Goal: Book appointment/travel/reservation

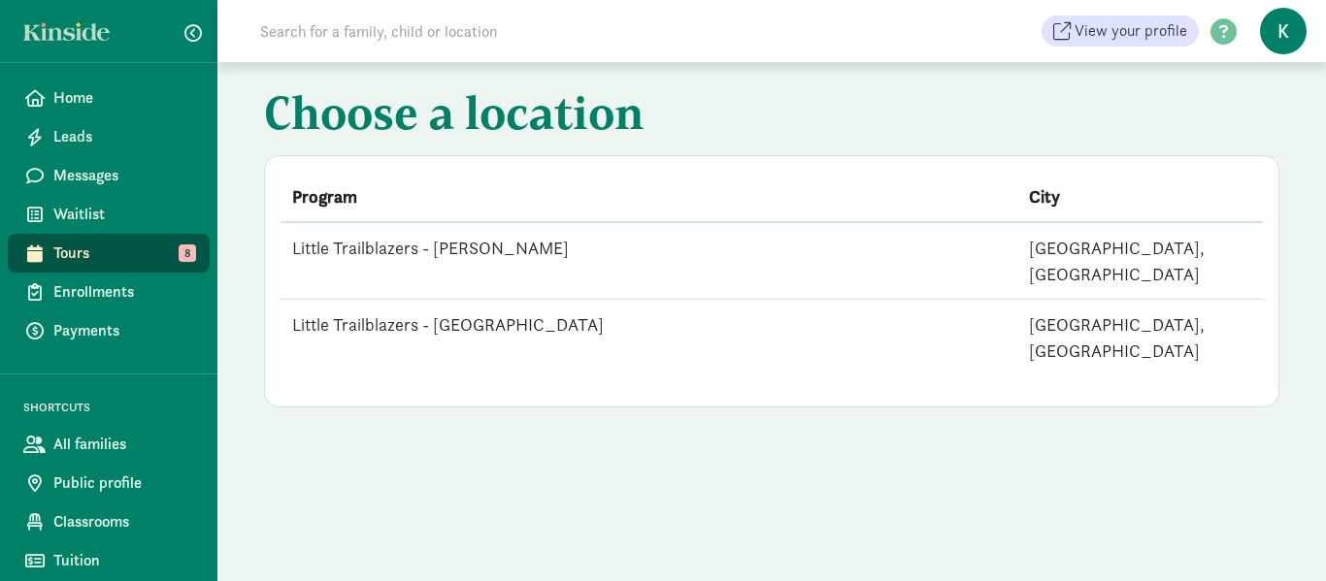
click at [487, 300] on td "Little Trailblazers - [GEOGRAPHIC_DATA]" at bounding box center [648, 338] width 737 height 77
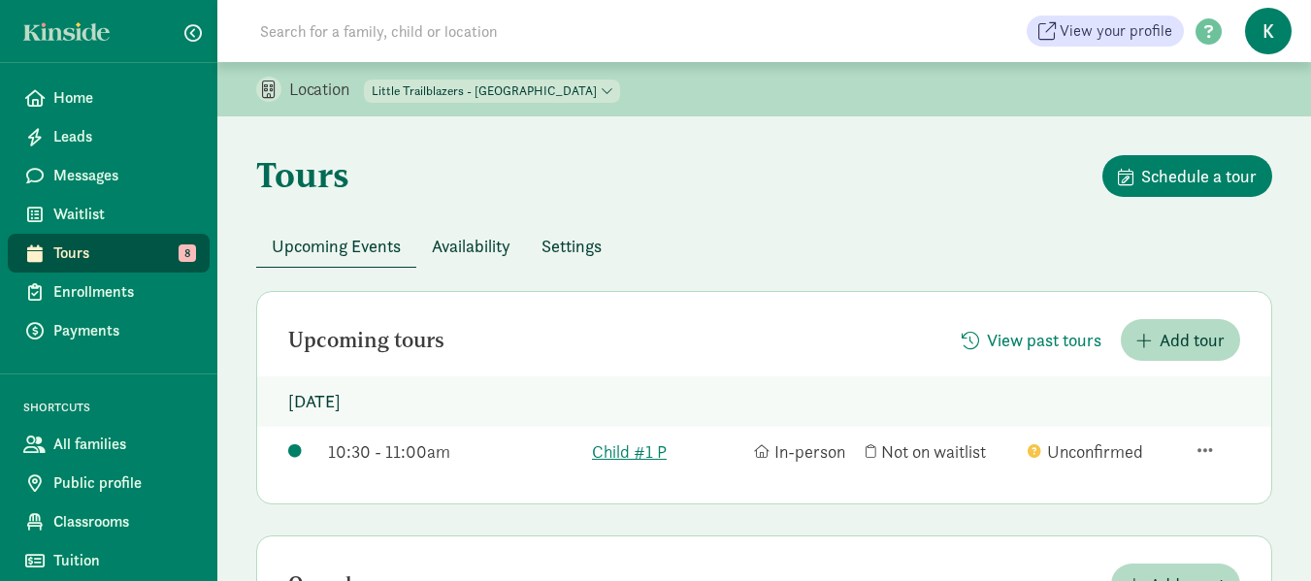
click at [69, 245] on span "Tours" at bounding box center [123, 253] width 141 height 23
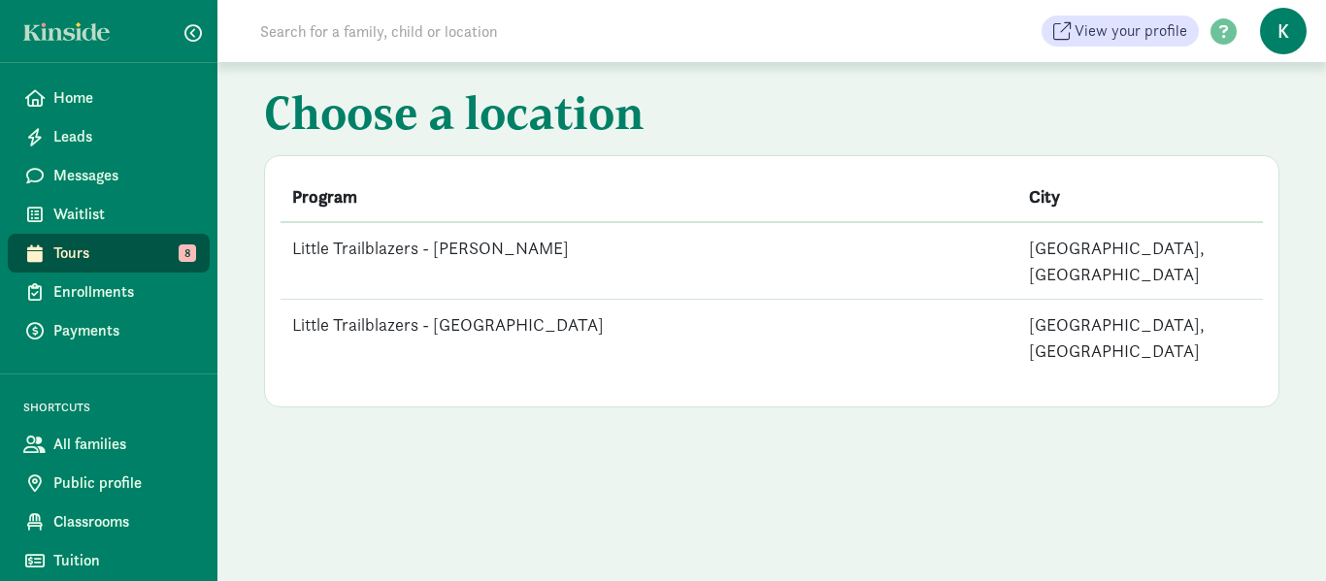
click at [487, 248] on td "Little Trailblazers - [PERSON_NAME]" at bounding box center [648, 261] width 737 height 78
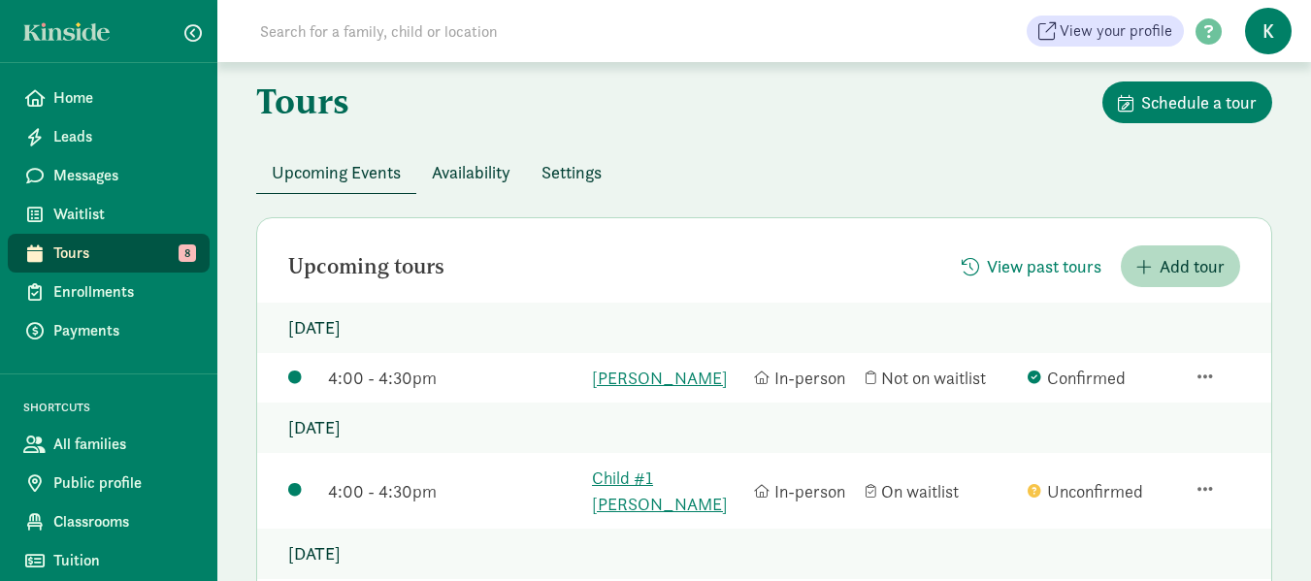
scroll to position [194, 0]
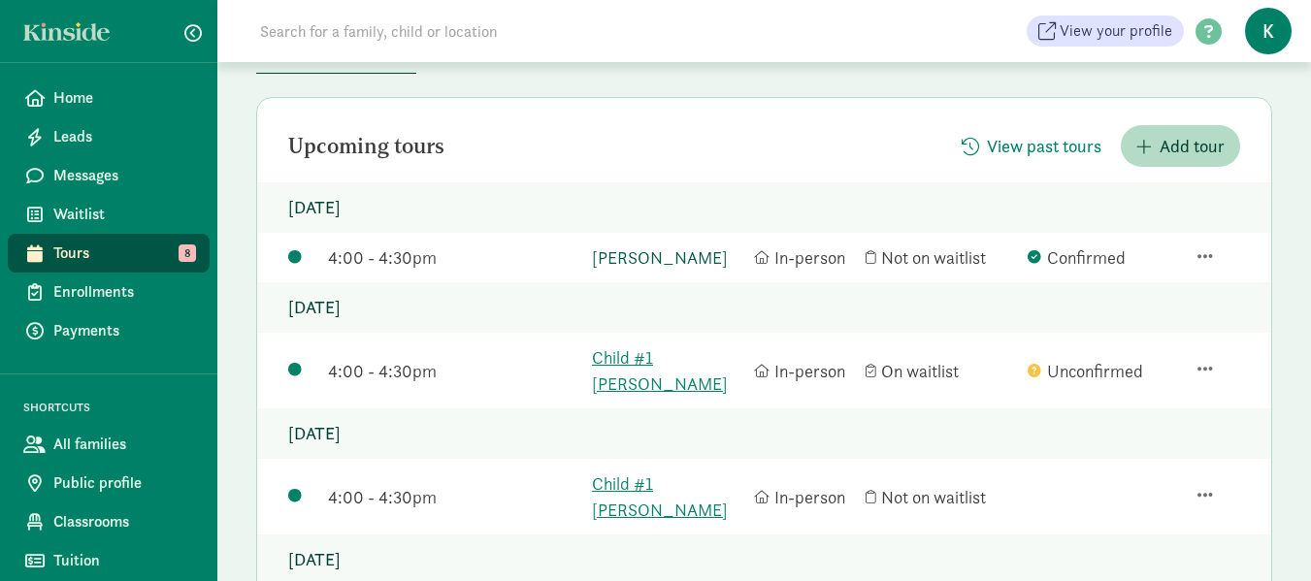
click at [676, 258] on link "[PERSON_NAME]" at bounding box center [668, 258] width 152 height 26
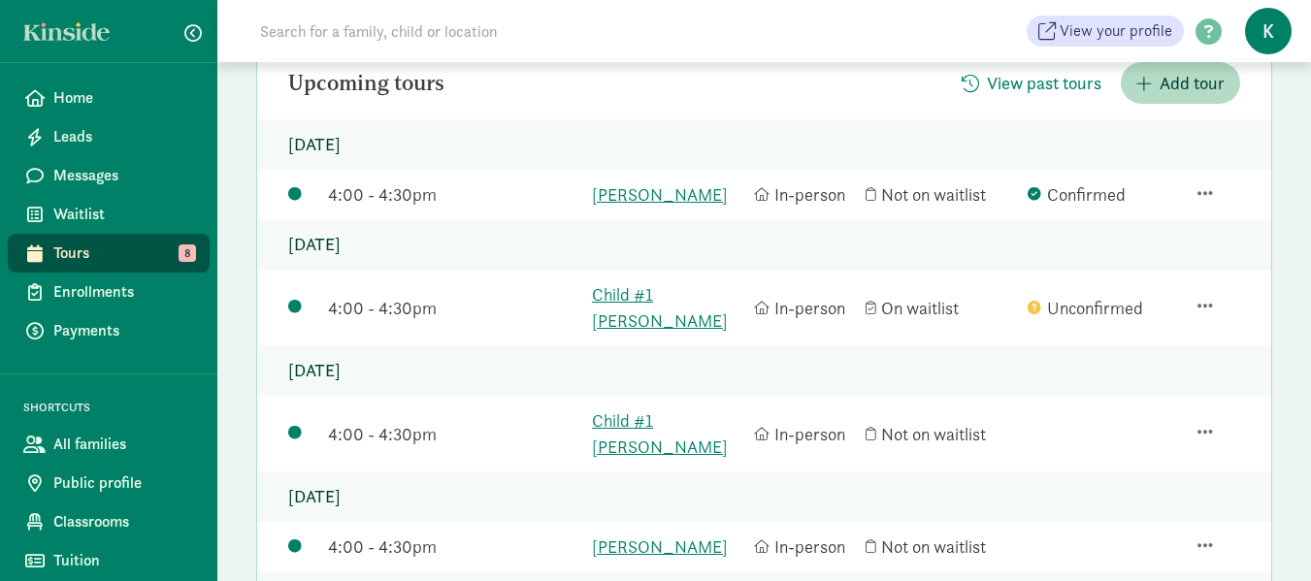
scroll to position [291, 0]
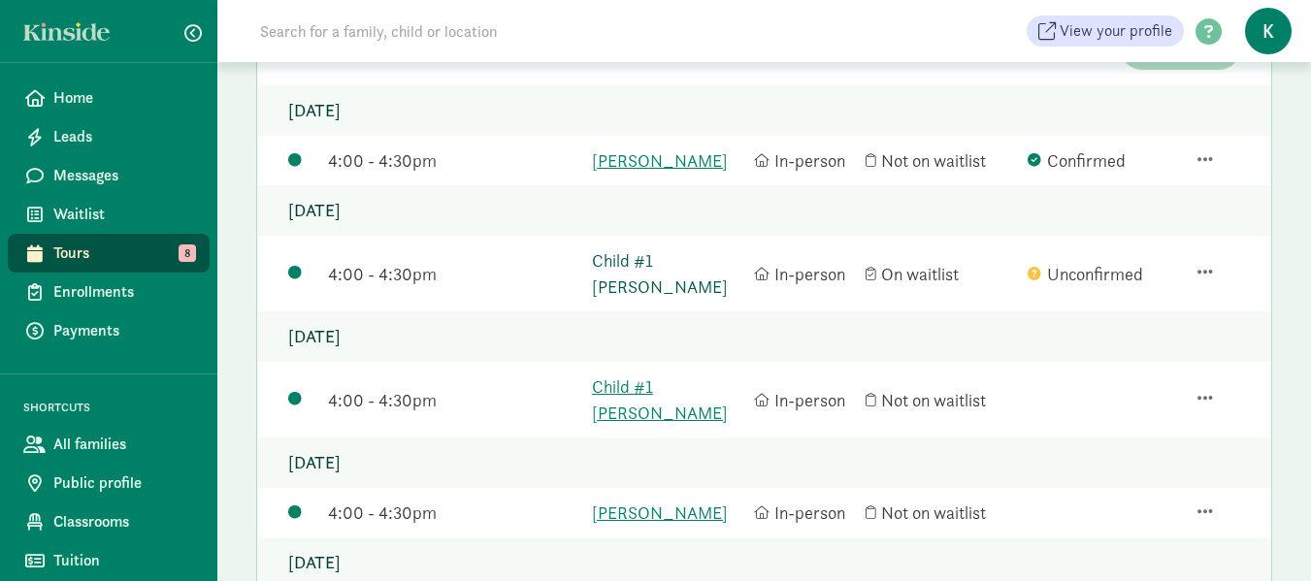
click at [687, 260] on link "Child #1 Brousseau" at bounding box center [668, 273] width 152 height 52
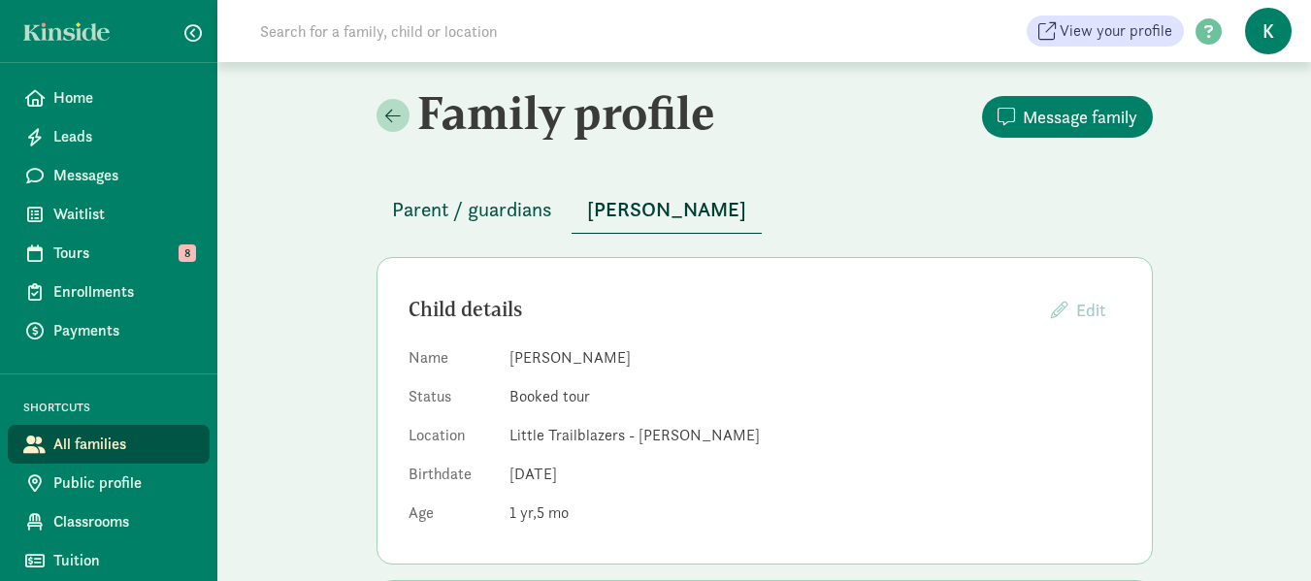
click at [531, 205] on span "Parent / guardians" at bounding box center [472, 209] width 160 height 31
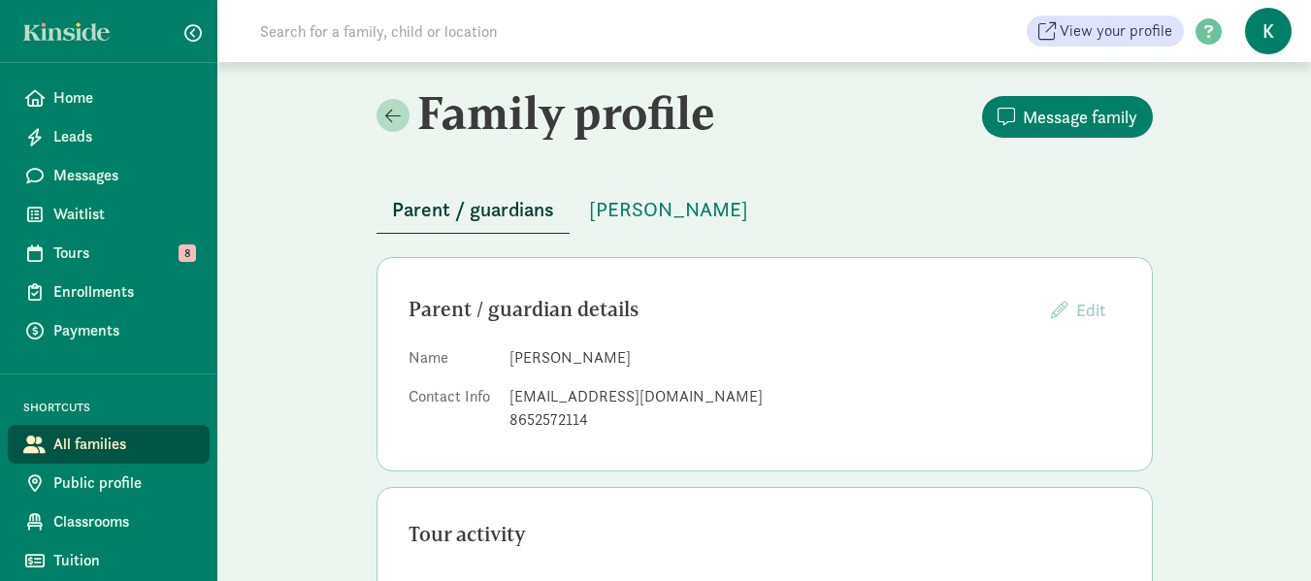
scroll to position [97, 0]
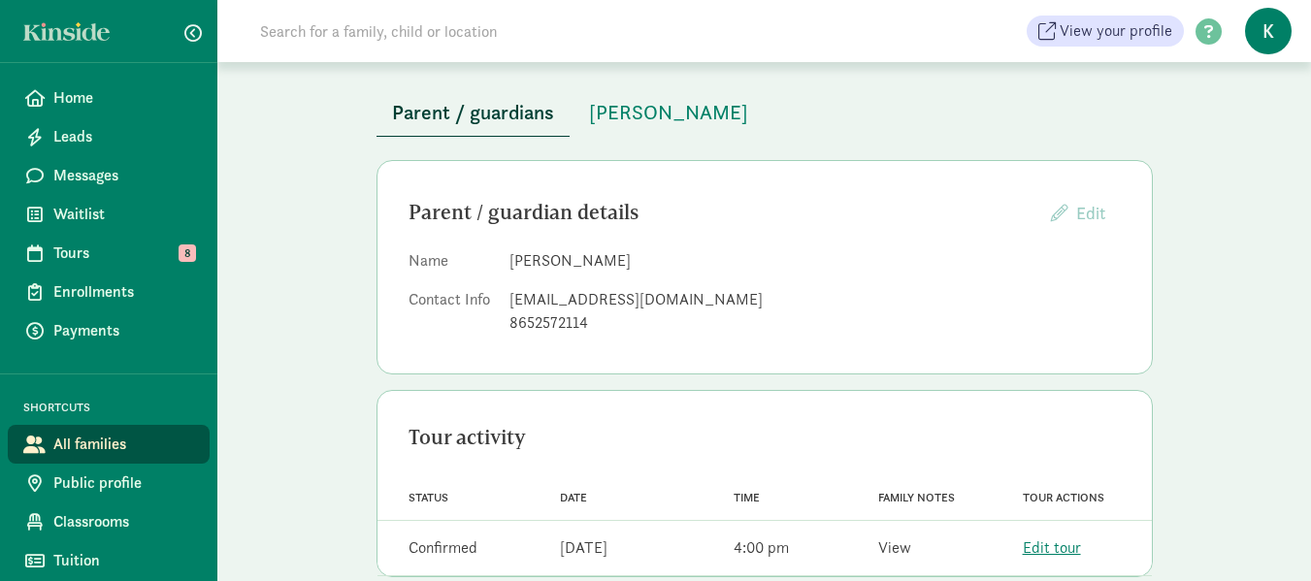
click at [900, 548] on link "View" at bounding box center [894, 548] width 33 height 20
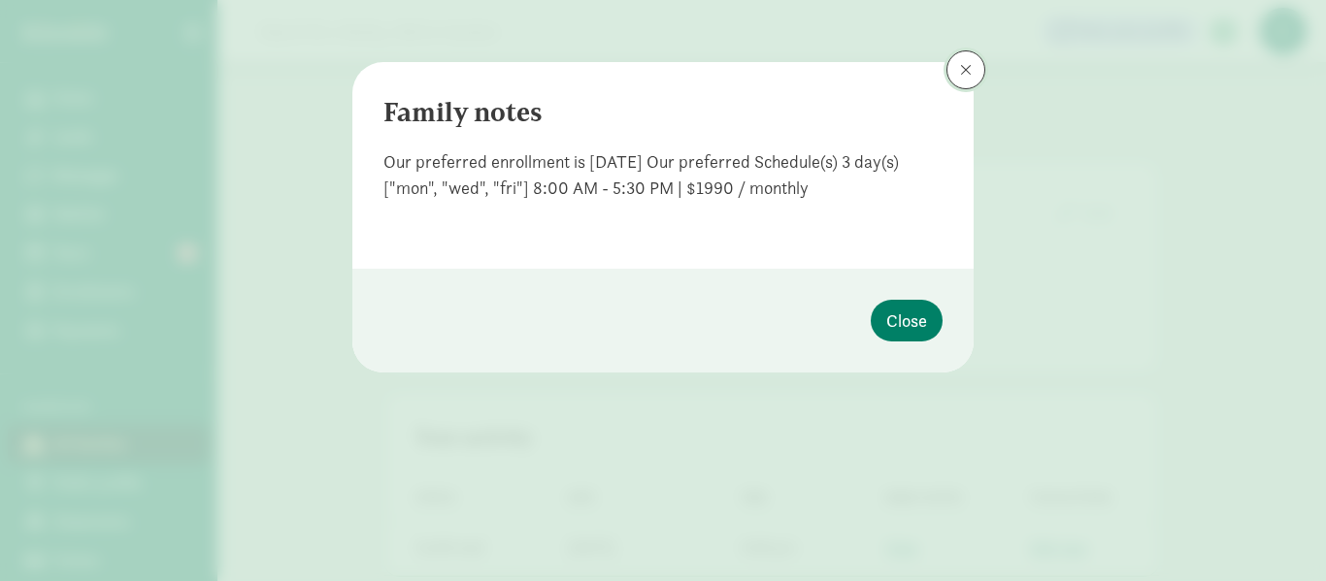
click at [963, 69] on span at bounding box center [966, 70] width 12 height 16
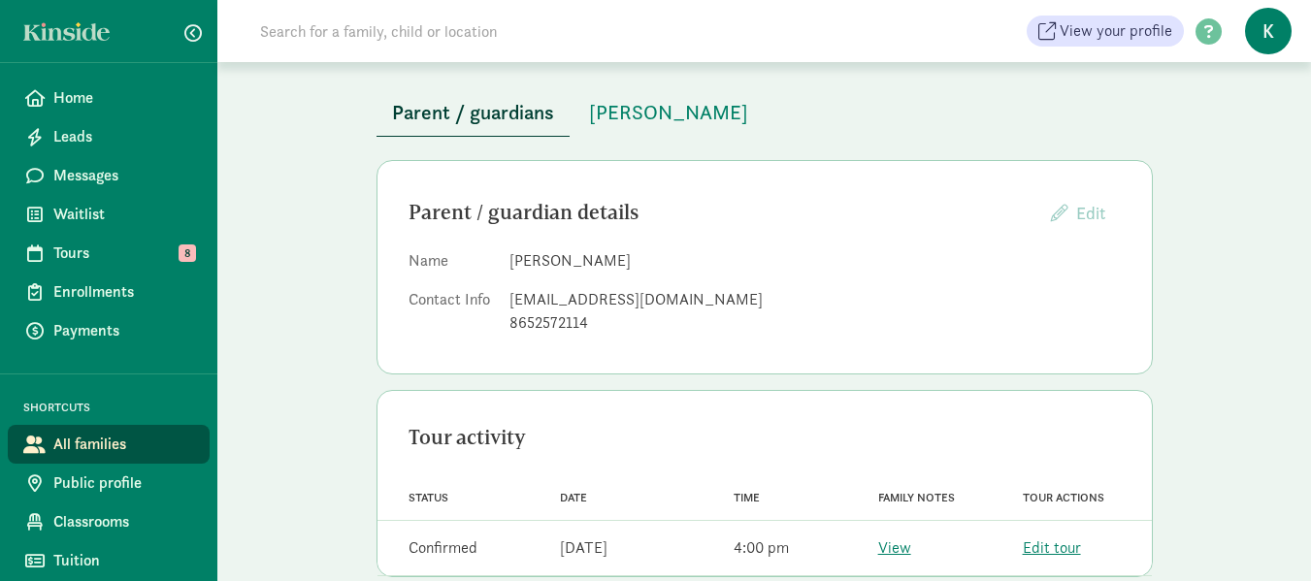
scroll to position [0, 0]
